Goal: Task Accomplishment & Management: Manage account settings

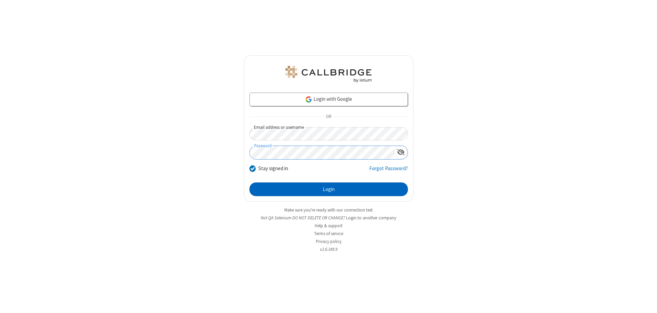
click at [328, 189] on button "Login" at bounding box center [328, 190] width 158 height 14
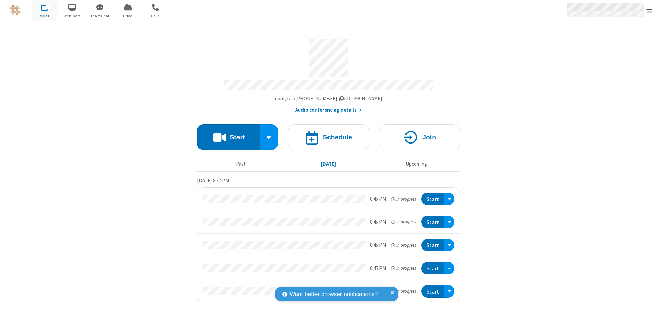
click at [649, 11] on span "Open menu" at bounding box center [648, 11] width 5 height 7
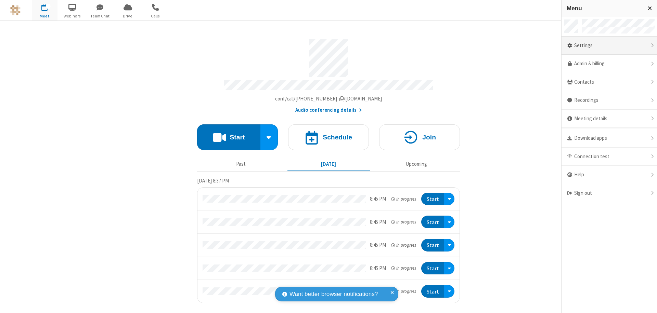
click at [609, 45] on div "Settings" at bounding box center [608, 46] width 95 height 18
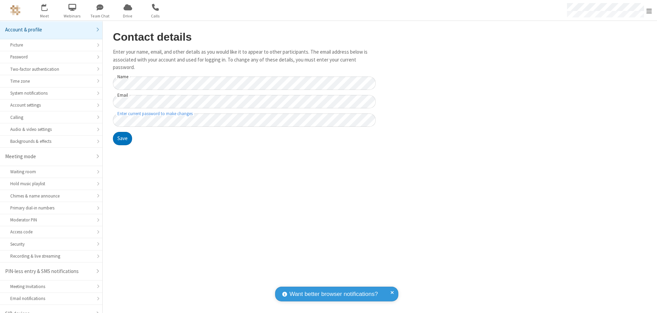
scroll to position [10, 0]
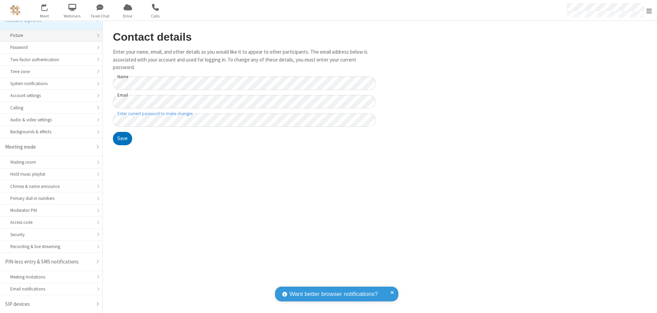
click at [49, 36] on div "Picture" at bounding box center [51, 35] width 82 height 6
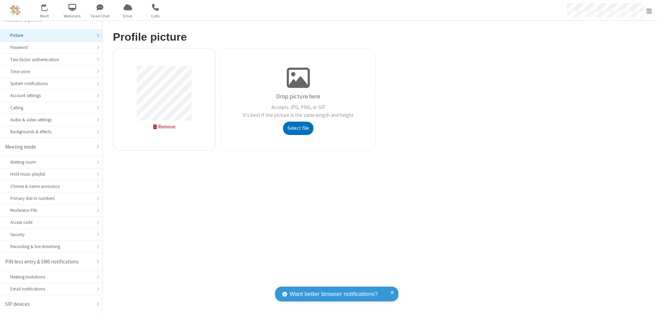
type input "C:\fakepath\avatar_image_test_2.jpg"
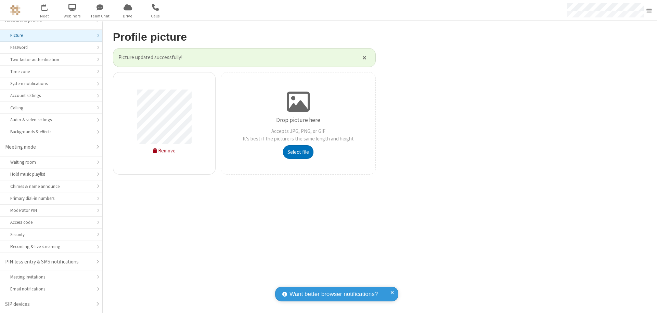
click at [649, 11] on span "Open menu" at bounding box center [648, 11] width 5 height 7
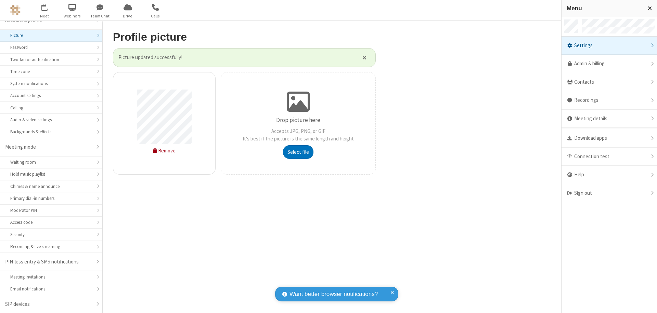
click at [44, 10] on span "button" at bounding box center [45, 7] width 26 height 12
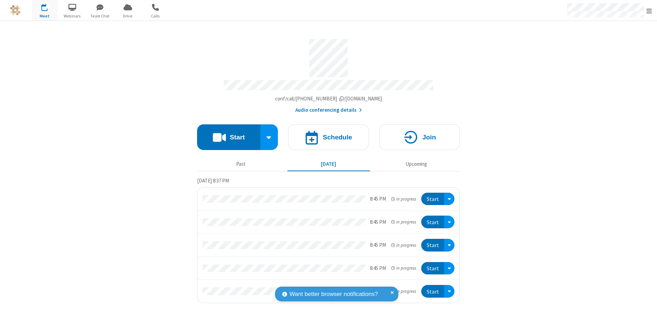
click at [228, 134] on button "Start" at bounding box center [228, 138] width 63 height 26
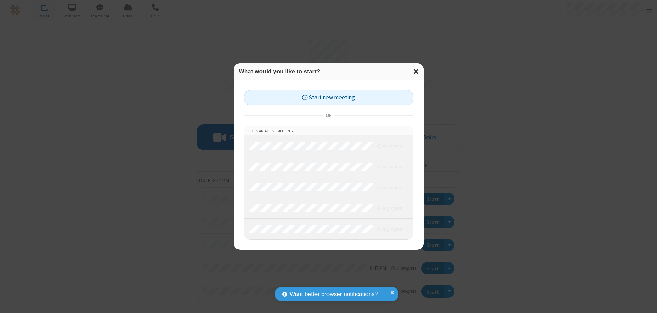
click at [328, 97] on button "Start new meeting" at bounding box center [328, 97] width 169 height 15
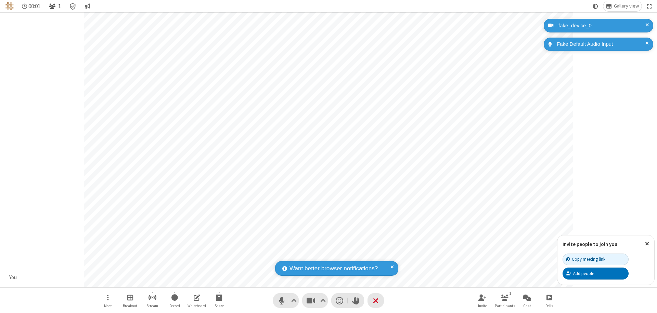
click at [53, 6] on span "Open participant list" at bounding box center [52, 6] width 6 height 6
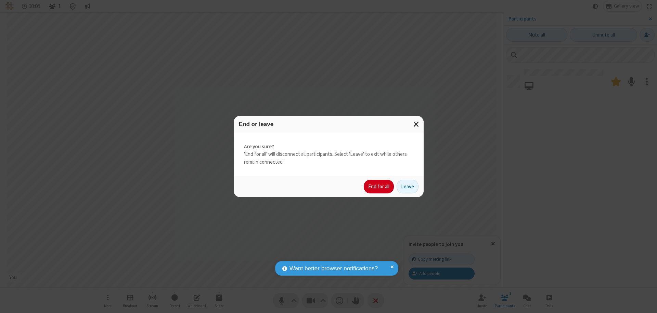
click at [379, 187] on button "End for all" at bounding box center [379, 187] width 30 height 14
